Goal: Transaction & Acquisition: Subscribe to service/newsletter

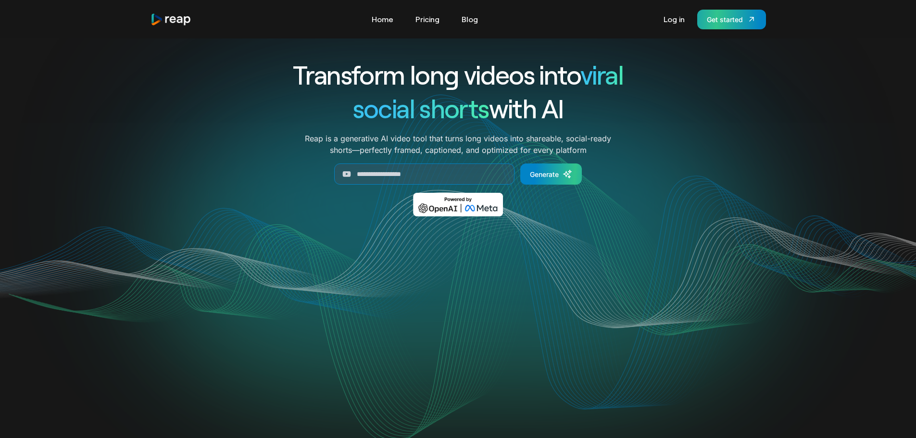
click at [733, 15] on div "Get started" at bounding box center [725, 19] width 36 height 10
drag, startPoint x: 733, startPoint y: 15, endPoint x: 430, endPoint y: 21, distance: 303.4
click at [424, 17] on link "Pricing" at bounding box center [427, 19] width 34 height 15
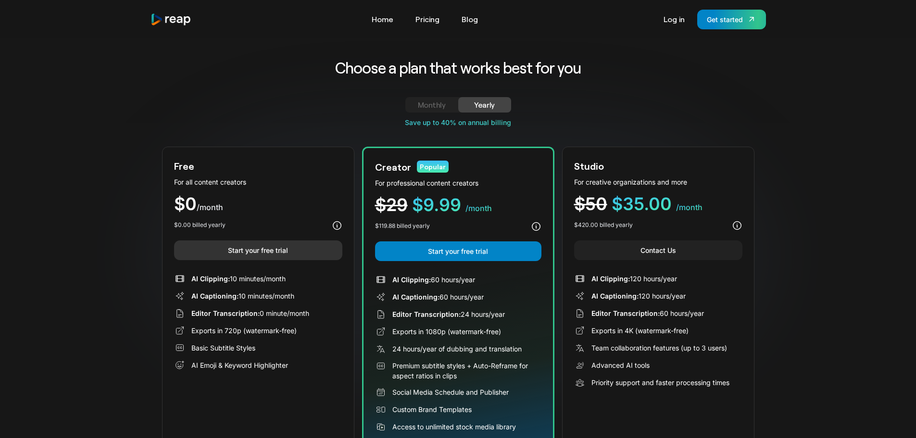
click at [274, 249] on link "Start your free trial" at bounding box center [258, 250] width 168 height 20
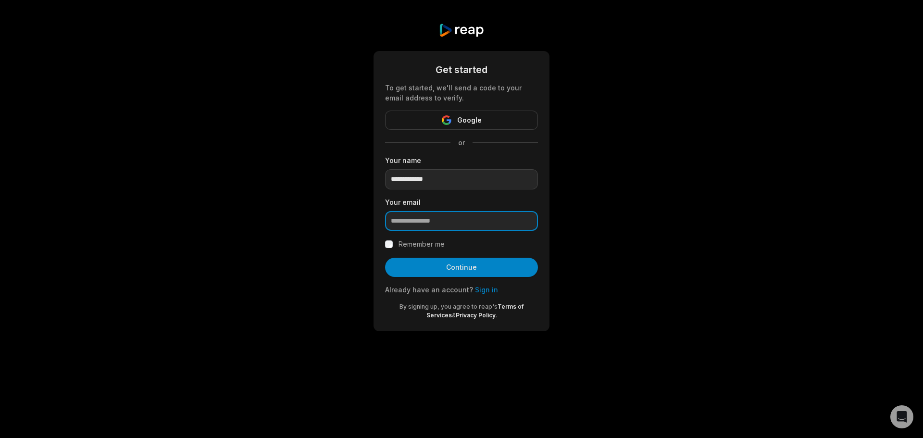
click at [468, 221] on input "email" at bounding box center [461, 221] width 153 height 20
paste input "**********"
type input "**********"
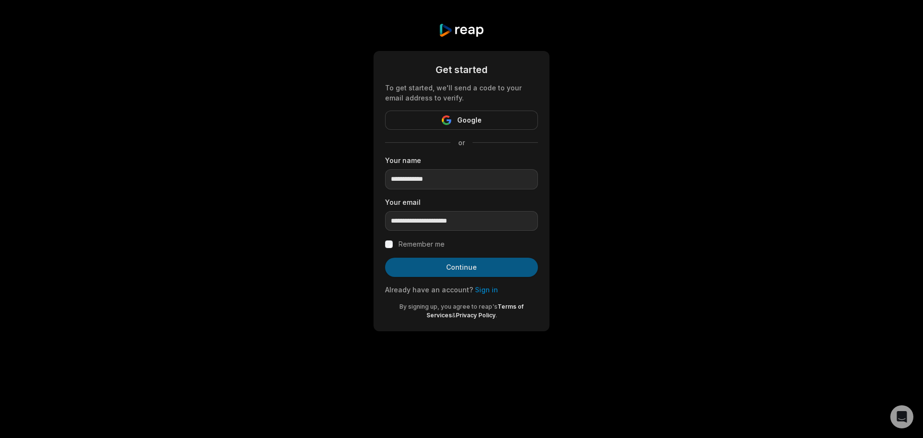
click at [512, 270] on button "Continue" at bounding box center [461, 267] width 153 height 19
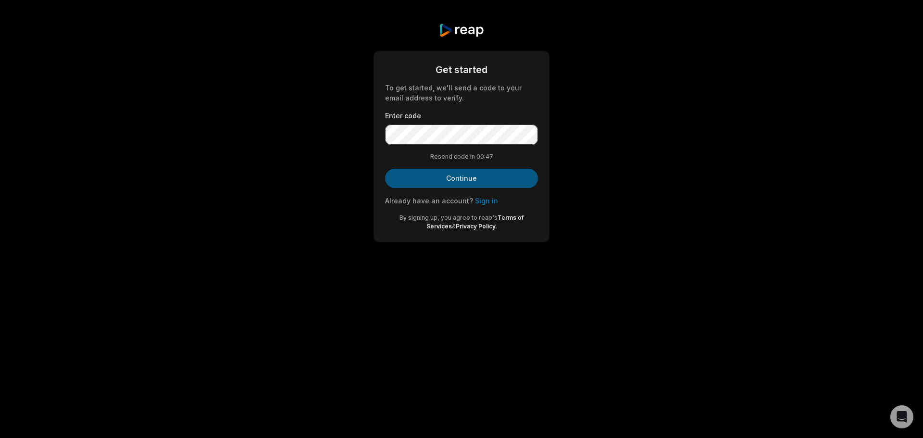
click at [487, 177] on button "Continue" at bounding box center [461, 178] width 153 height 19
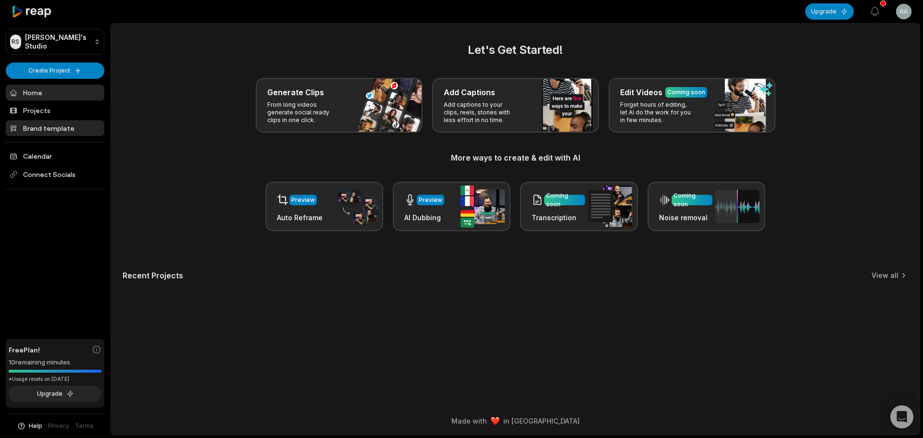
click at [56, 133] on link "Brand template" at bounding box center [55, 128] width 99 height 16
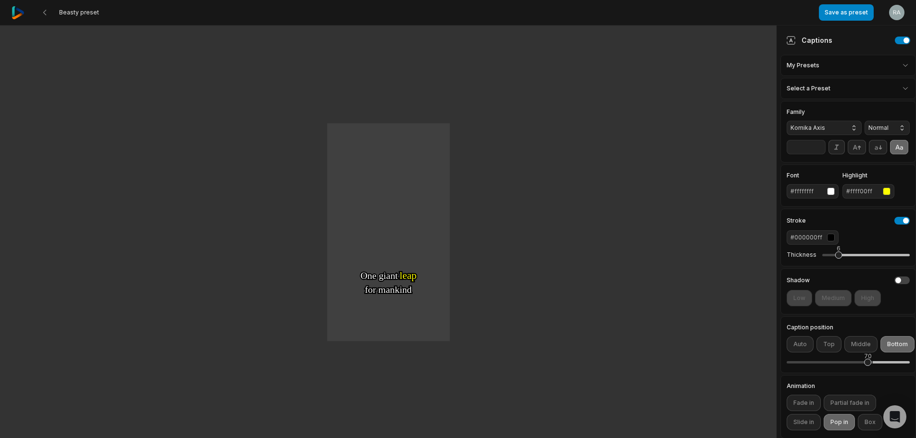
click at [14, 16] on img at bounding box center [18, 12] width 13 height 13
